Goal: Navigation & Orientation: Understand site structure

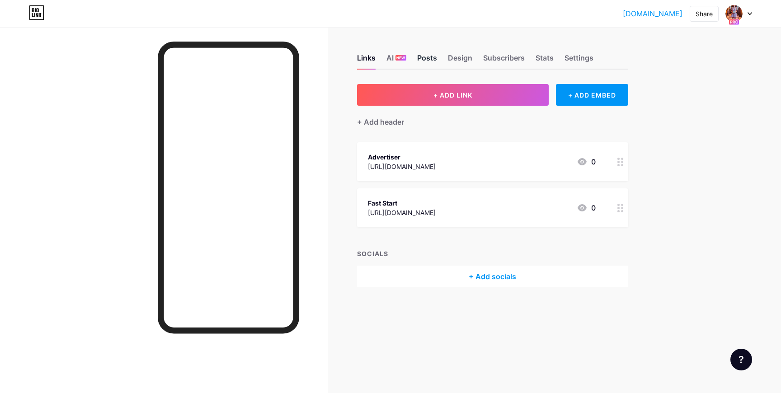
click at [420, 62] on div "Posts" at bounding box center [427, 60] width 20 height 16
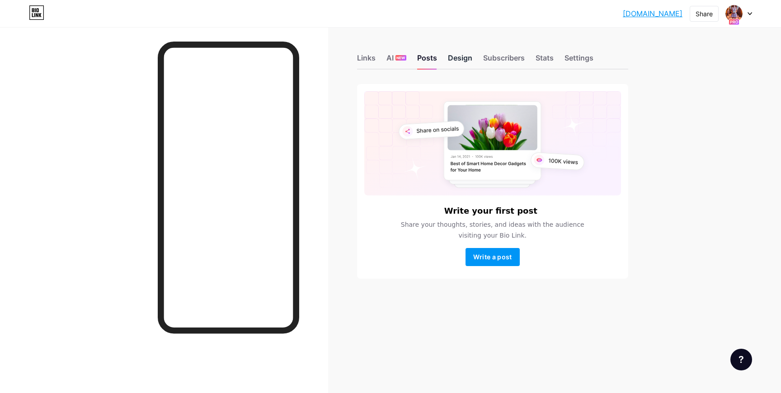
click at [450, 60] on div "Design" at bounding box center [460, 60] width 24 height 16
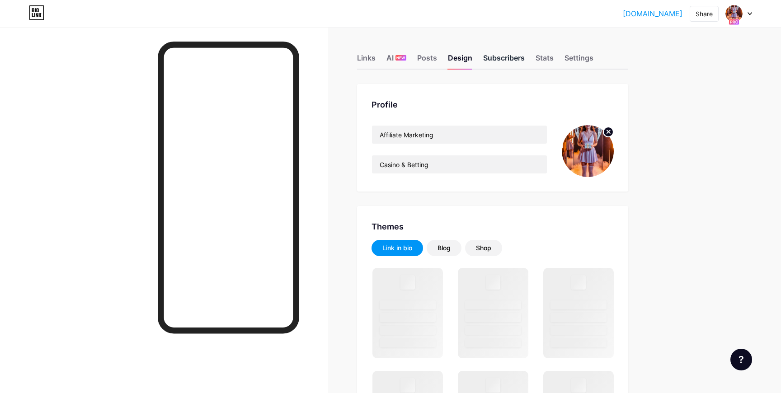
click at [493, 58] on div "Subscribers" at bounding box center [504, 60] width 42 height 16
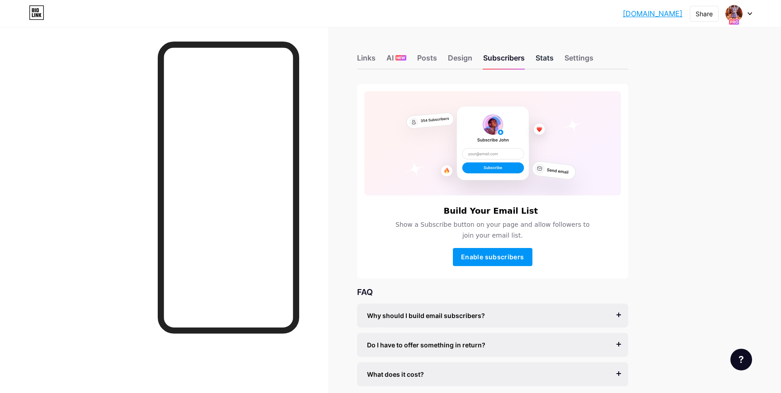
click at [547, 59] on div "Stats" at bounding box center [545, 60] width 18 height 16
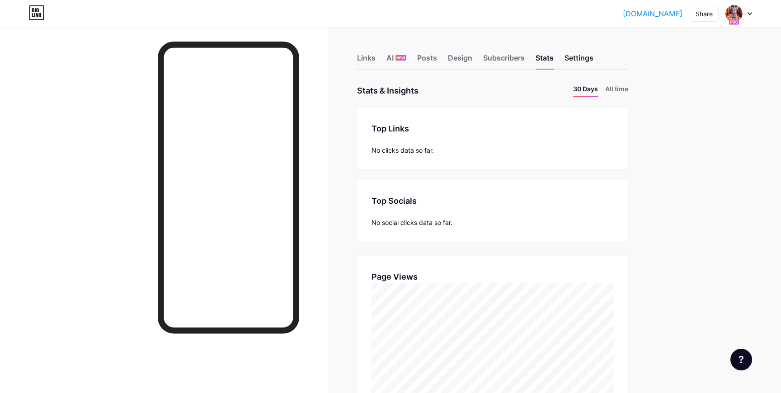
scroll to position [393, 781]
click at [586, 60] on div "Settings" at bounding box center [579, 60] width 29 height 16
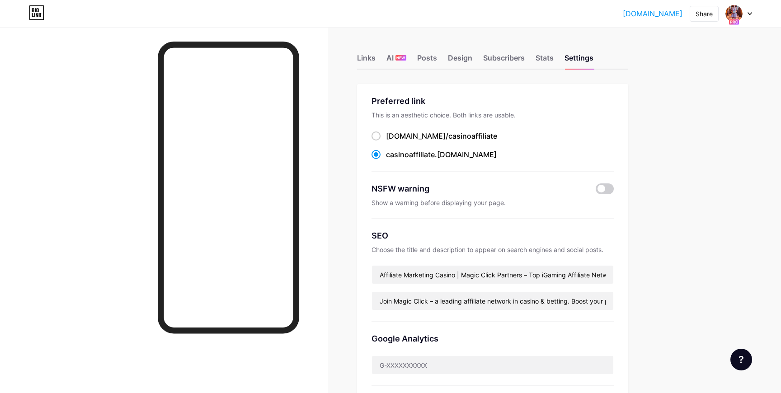
click at [557, 60] on div "Links AI NEW Posts Design Subscribers Stats Settings" at bounding box center [492, 54] width 271 height 32
click at [544, 60] on div "Stats" at bounding box center [545, 60] width 18 height 16
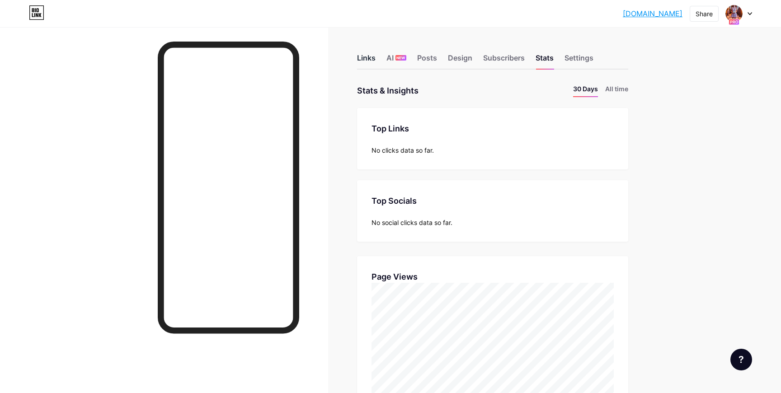
click at [370, 60] on div "Links" at bounding box center [366, 60] width 19 height 16
